Goal: Information Seeking & Learning: Learn about a topic

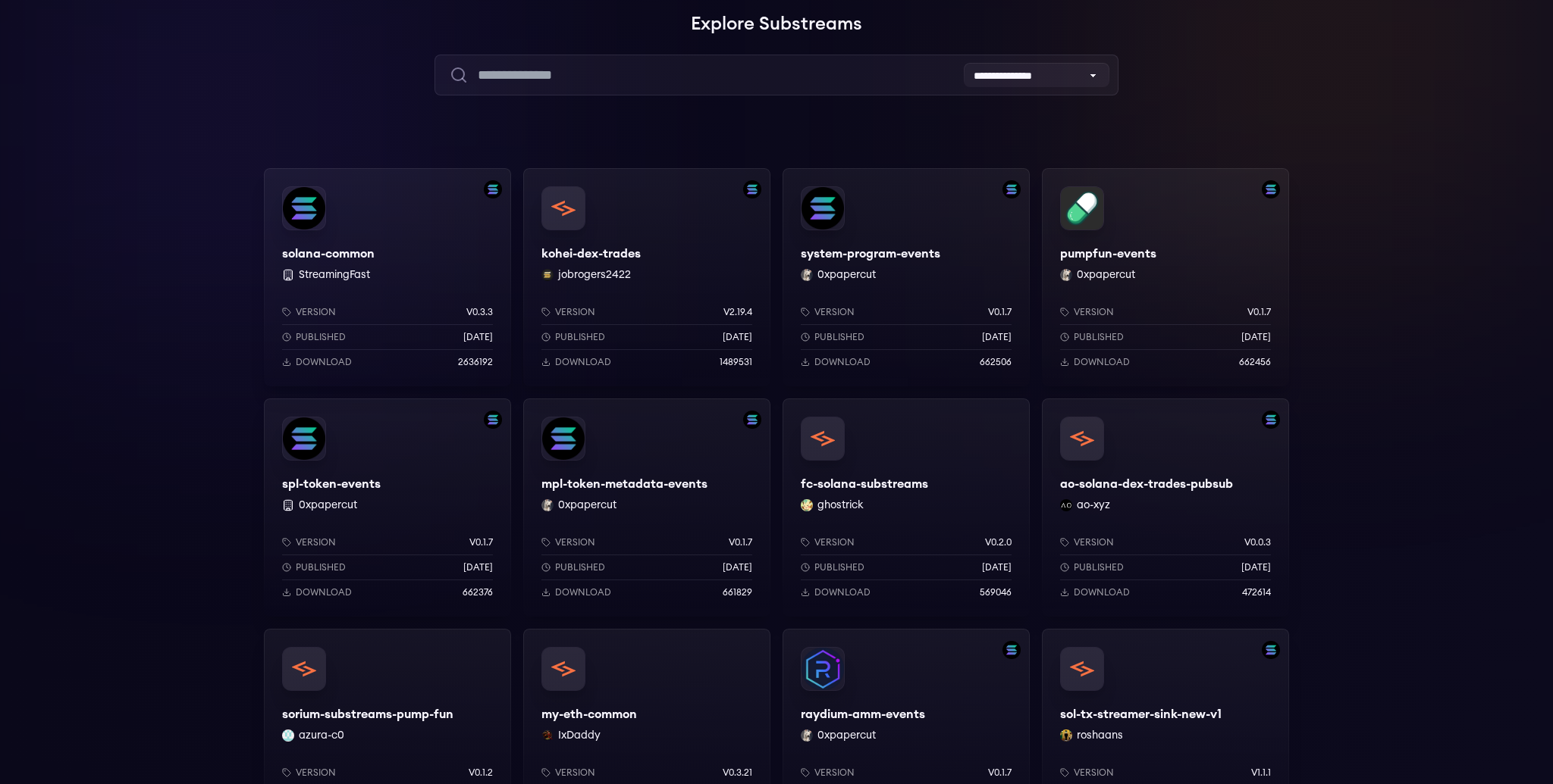
scroll to position [154, 0]
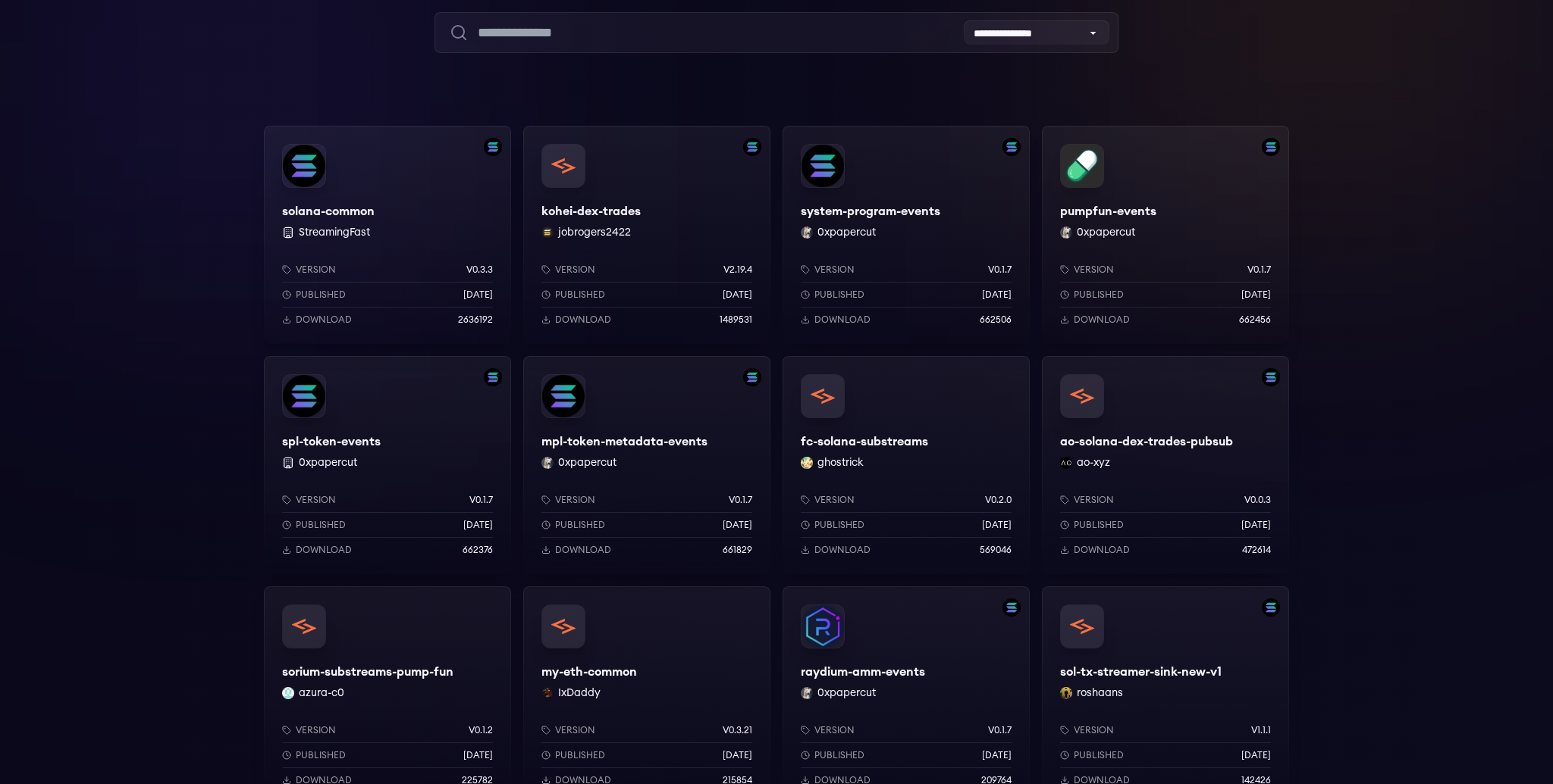
click at [609, 209] on div "kohei-dex-trades jobrogers2422 Version v2.19.4 Published [DATE] Download 1489531" at bounding box center [647, 235] width 247 height 218
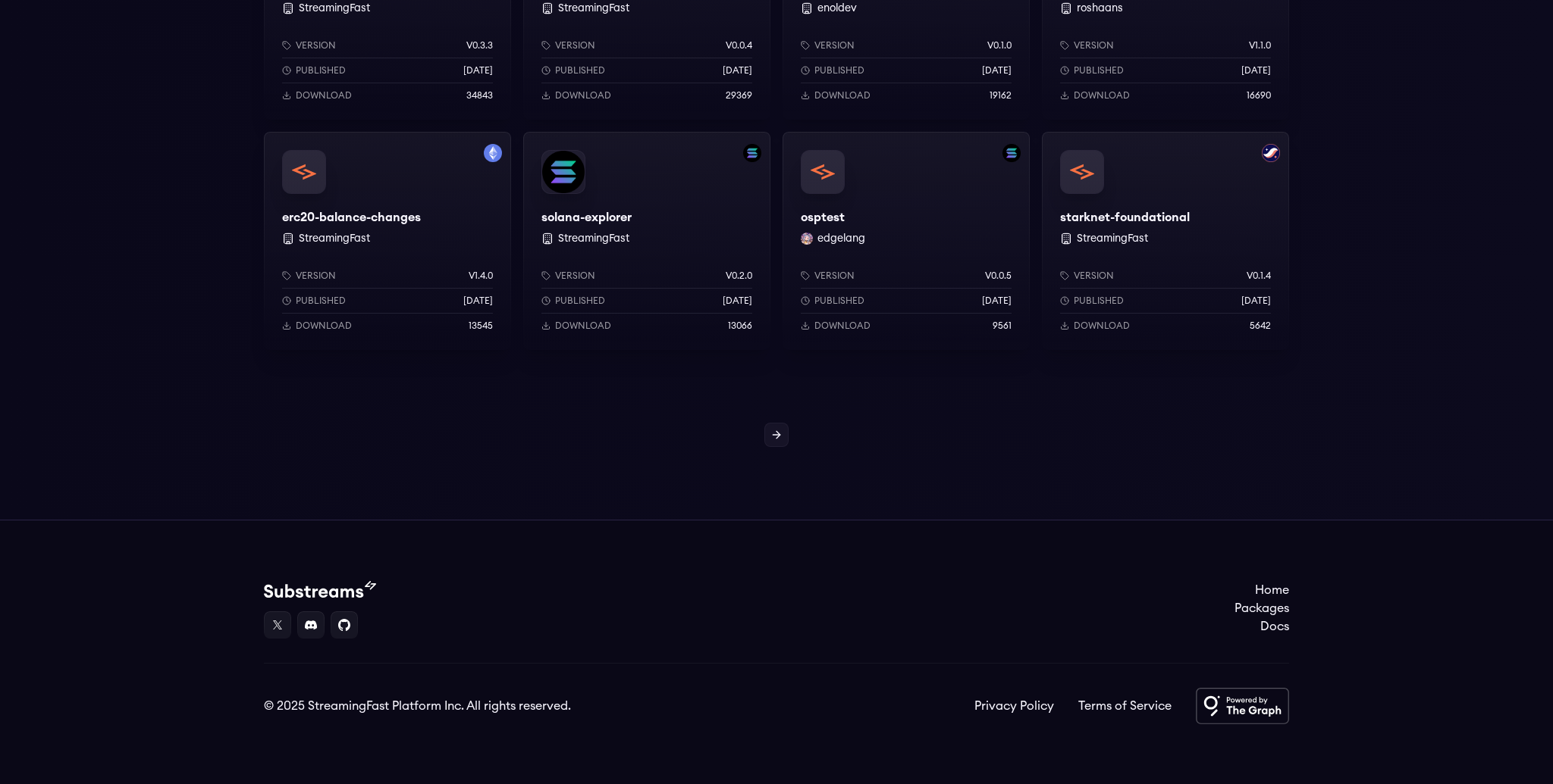
scroll to position [1301, 0]
click at [773, 436] on icon at bounding box center [776, 434] width 13 height 13
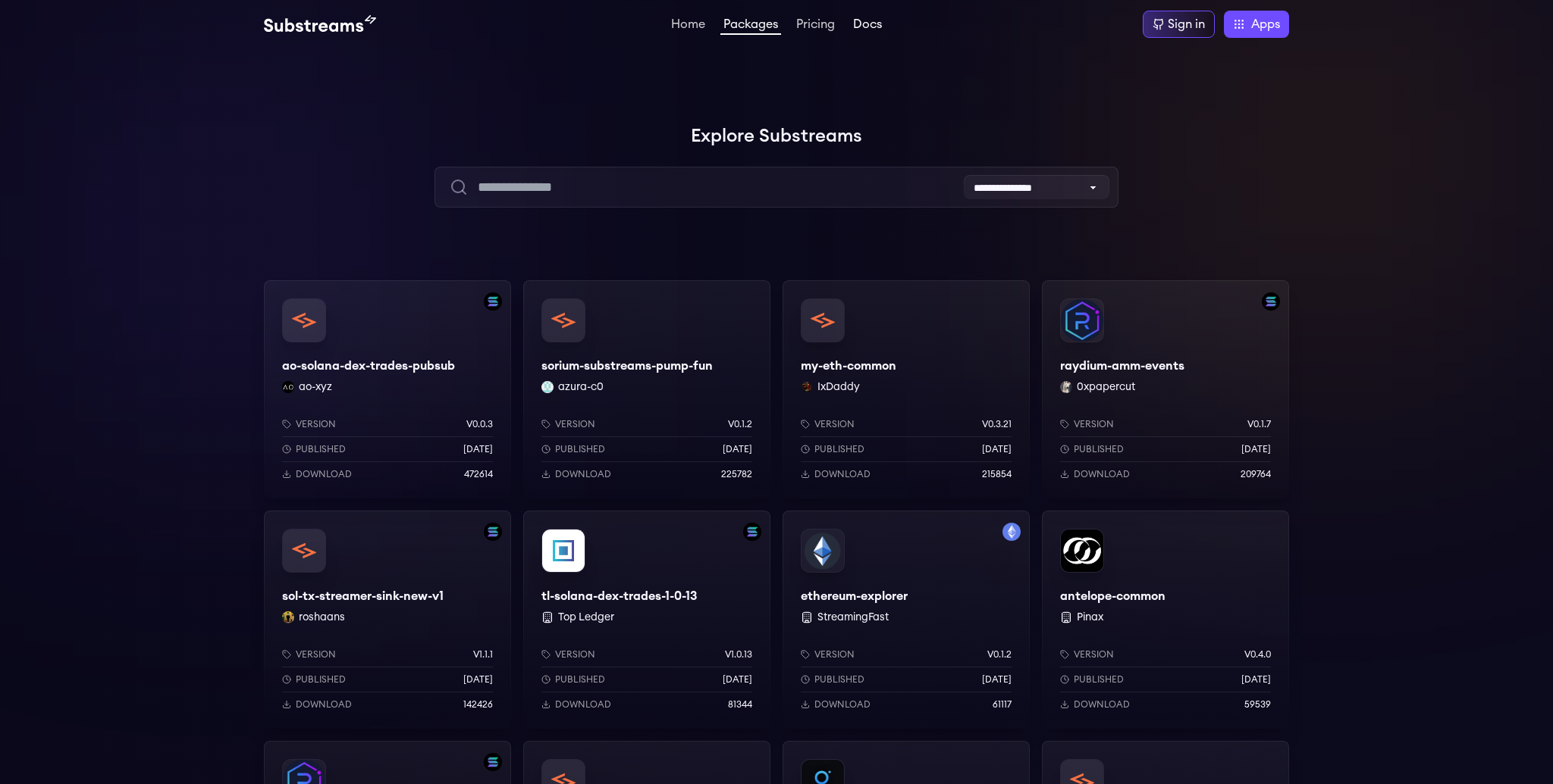
click at [873, 27] on link "Docs" at bounding box center [867, 26] width 35 height 15
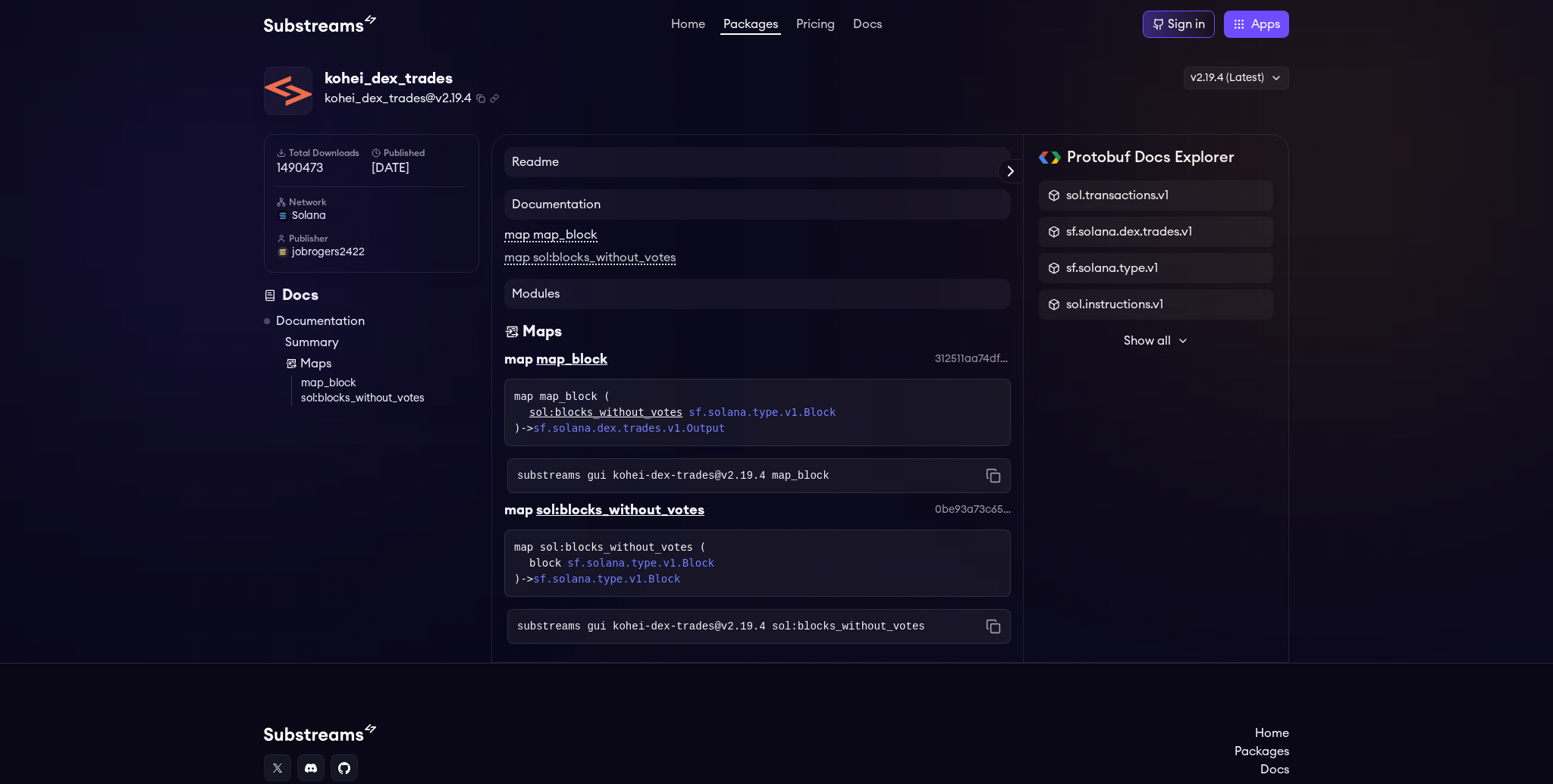
click at [579, 231] on link "map map_block" at bounding box center [551, 235] width 94 height 13
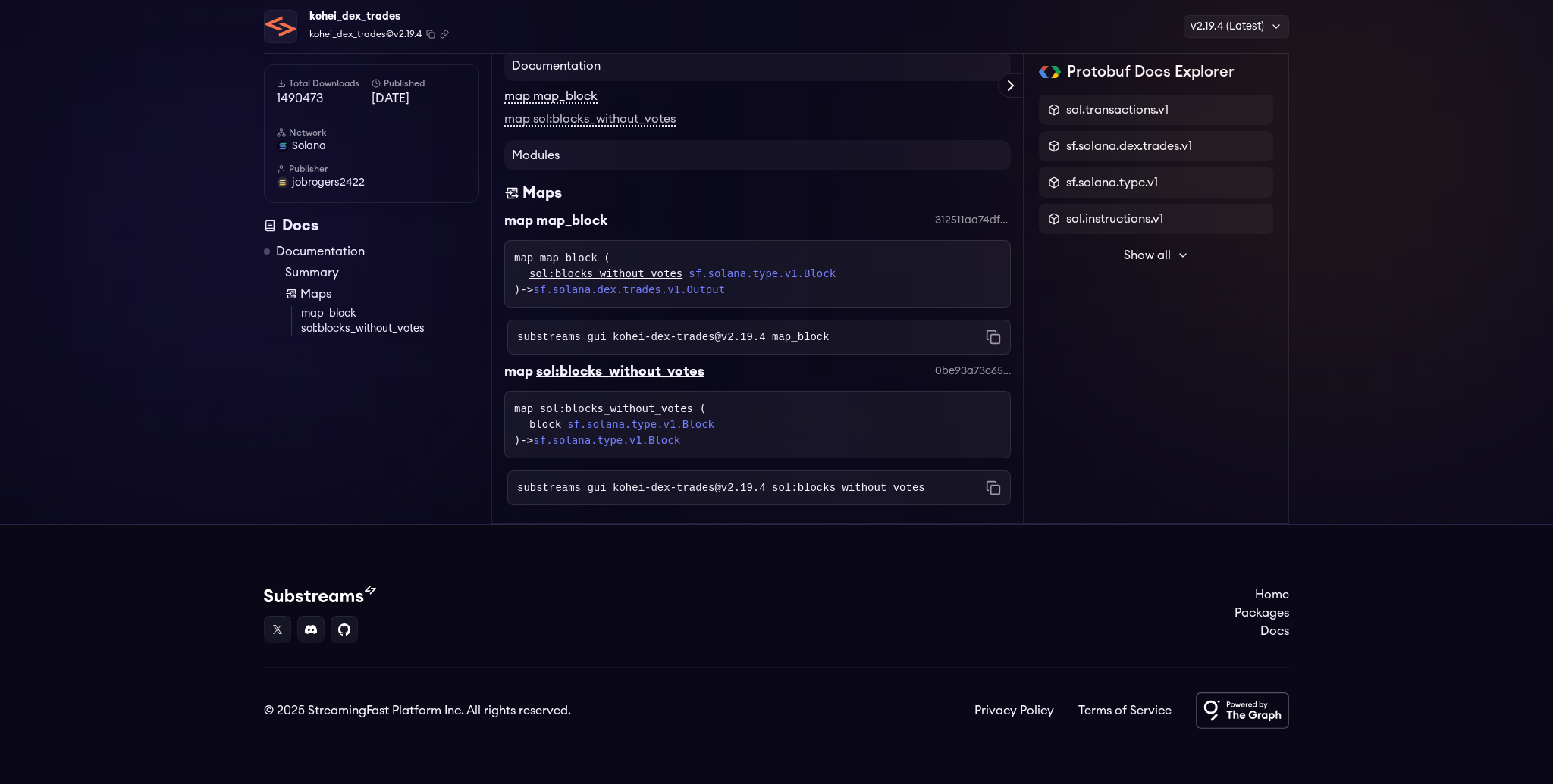
scroll to position [144, 0]
